Goal: Find contact information: Find contact information

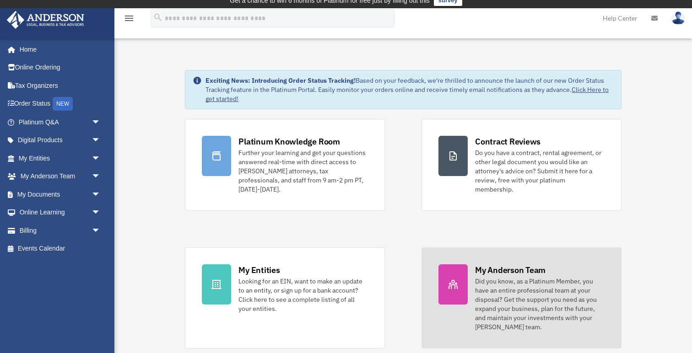
scroll to position [6, 0]
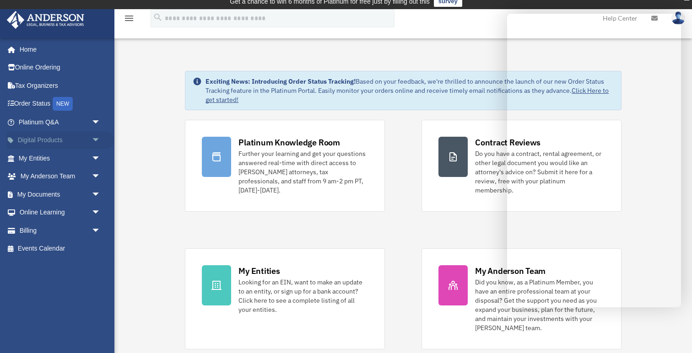
click at [99, 143] on span "arrow_drop_down" at bounding box center [101, 140] width 18 height 19
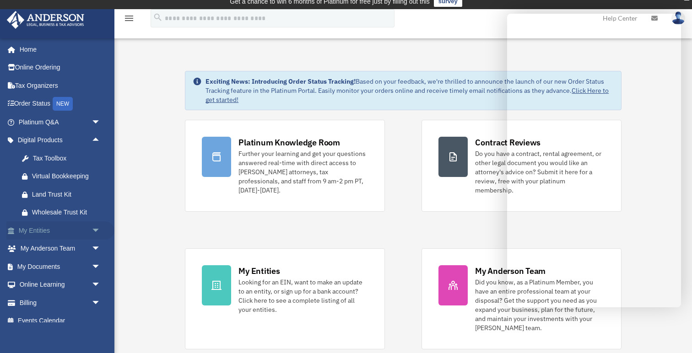
click at [99, 232] on span "arrow_drop_down" at bounding box center [101, 230] width 18 height 19
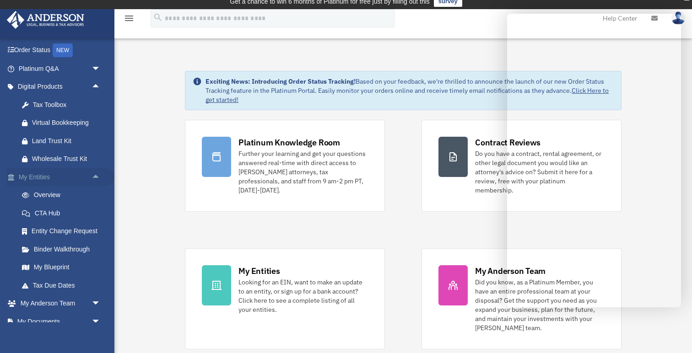
scroll to position [104, 0]
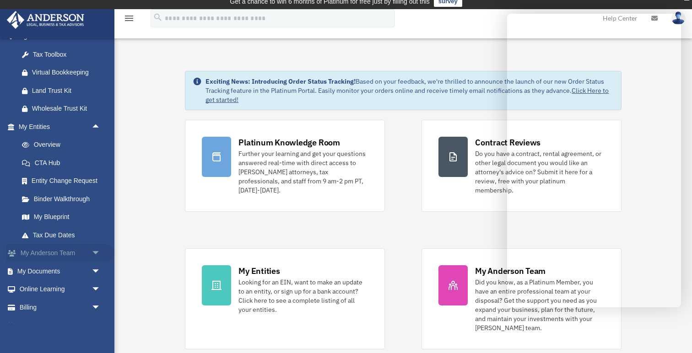
click at [96, 251] on span "arrow_drop_down" at bounding box center [101, 253] width 18 height 19
click at [76, 276] on link "My Anderson Team" at bounding box center [64, 271] width 102 height 18
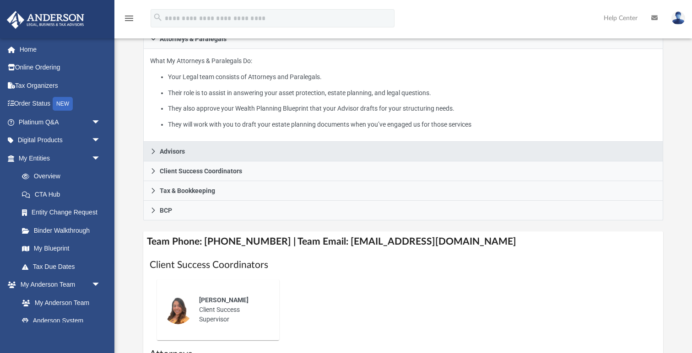
scroll to position [185, 0]
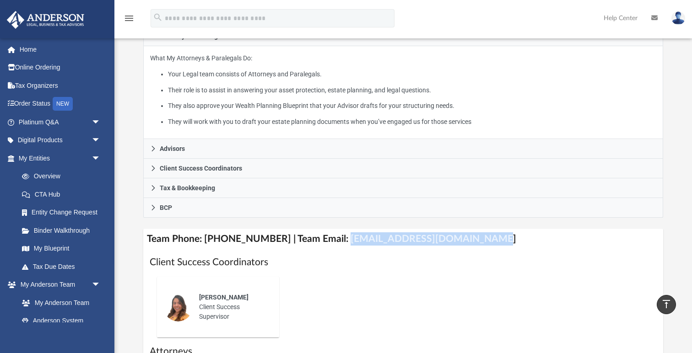
drag, startPoint x: 331, startPoint y: 239, endPoint x: 472, endPoint y: 240, distance: 140.5
click at [472, 240] on h4 "Team Phone: [PHONE_NUMBER] | Team Email: [EMAIL_ADDRESS][DOMAIN_NAME]" at bounding box center [403, 239] width 520 height 21
copy h4 "[EMAIL_ADDRESS][DOMAIN_NAME]"
